Goal: Download file/media

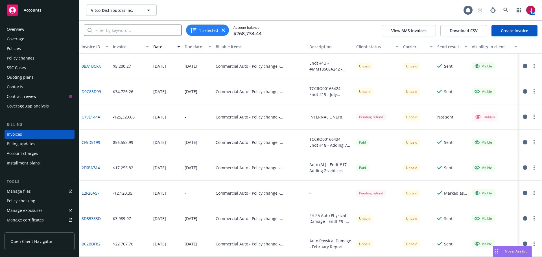
click at [130, 32] on input "search" at bounding box center [136, 30] width 89 height 11
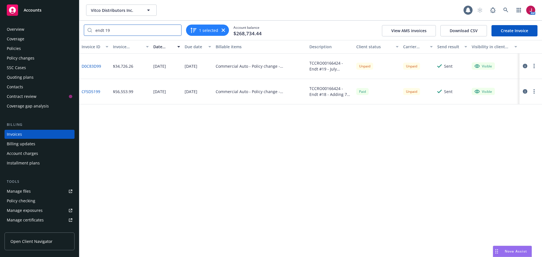
type input "endt 19"
click at [523, 66] on icon "button" at bounding box center [525, 66] width 5 height 5
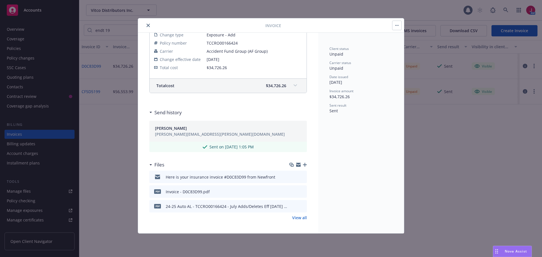
scroll to position [112, 0]
click at [290, 189] on icon "download file" at bounding box center [292, 190] width 5 height 5
click at [290, 206] on icon "download file" at bounding box center [292, 205] width 5 height 5
click at [299, 218] on link "View all" at bounding box center [299, 217] width 15 height 6
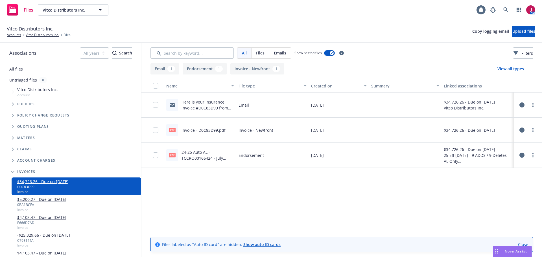
click at [198, 160] on link "24-25 Auto AL - TCCRO00166424 - July Adds/Deletes Eff [DATE] - Endt #19.pdf" at bounding box center [205, 161] width 47 height 23
click at [46, 36] on link "Vitco Distributors Inc." at bounding box center [42, 34] width 33 height 5
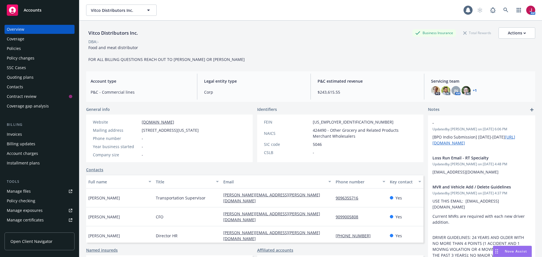
click at [29, 52] on div "Policies" at bounding box center [40, 48] width 66 height 9
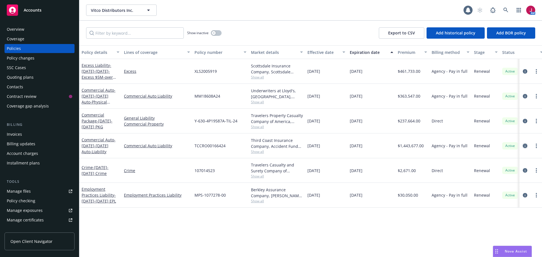
click at [527, 145] on icon "circleInformation" at bounding box center [525, 146] width 5 height 5
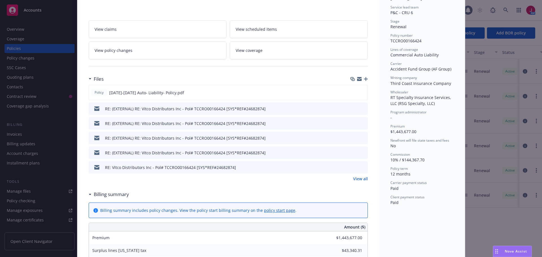
scroll to position [113, 0]
click at [356, 175] on link "View all" at bounding box center [360, 178] width 15 height 6
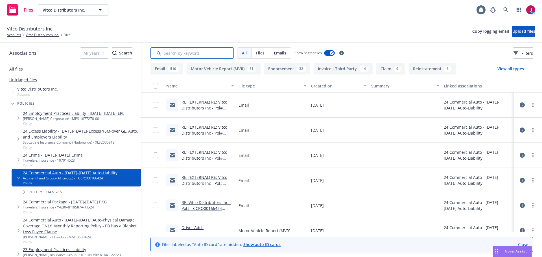
click at [173, 53] on input "Search by keyword..." at bounding box center [192, 52] width 83 height 11
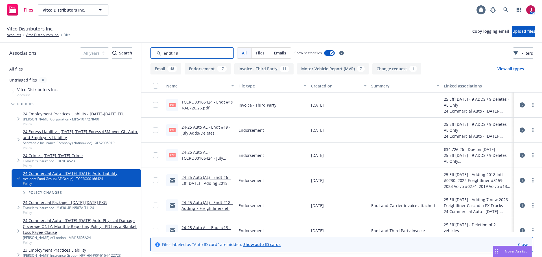
type input "endt 19"
click at [156, 103] on input "checkbox" at bounding box center [156, 105] width 6 height 6
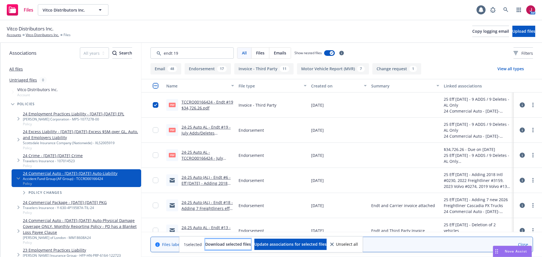
click at [215, 246] on span "Download selected files" at bounding box center [228, 244] width 46 height 5
click at [29, 36] on link "Vitco Distributors Inc." at bounding box center [42, 34] width 33 height 5
